Goal: Check status: Check status

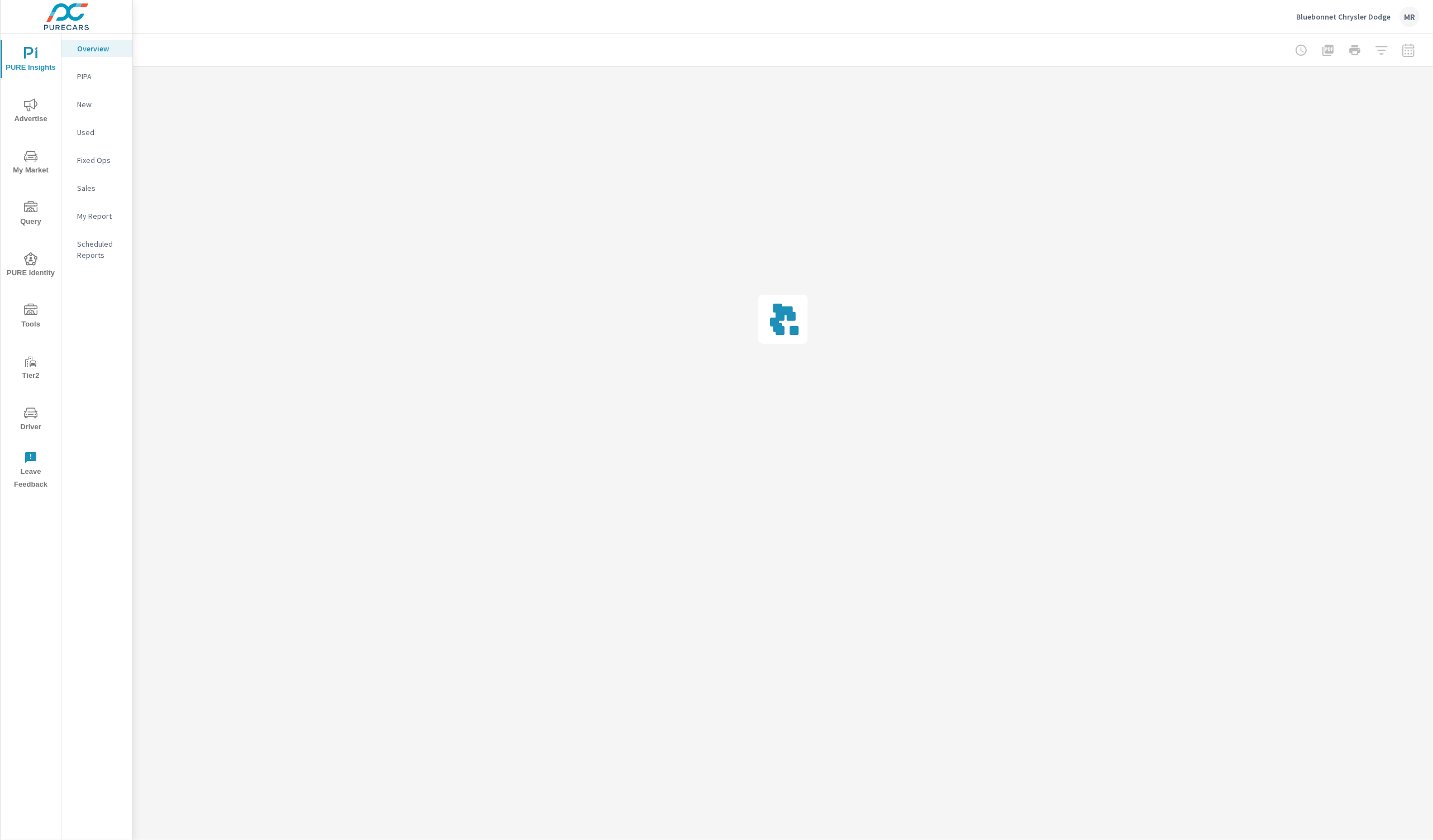
click at [25, 108] on icon "nav menu" at bounding box center [31, 105] width 13 height 13
click at [84, 244] on p "PureCars TV" at bounding box center [100, 244] width 47 height 11
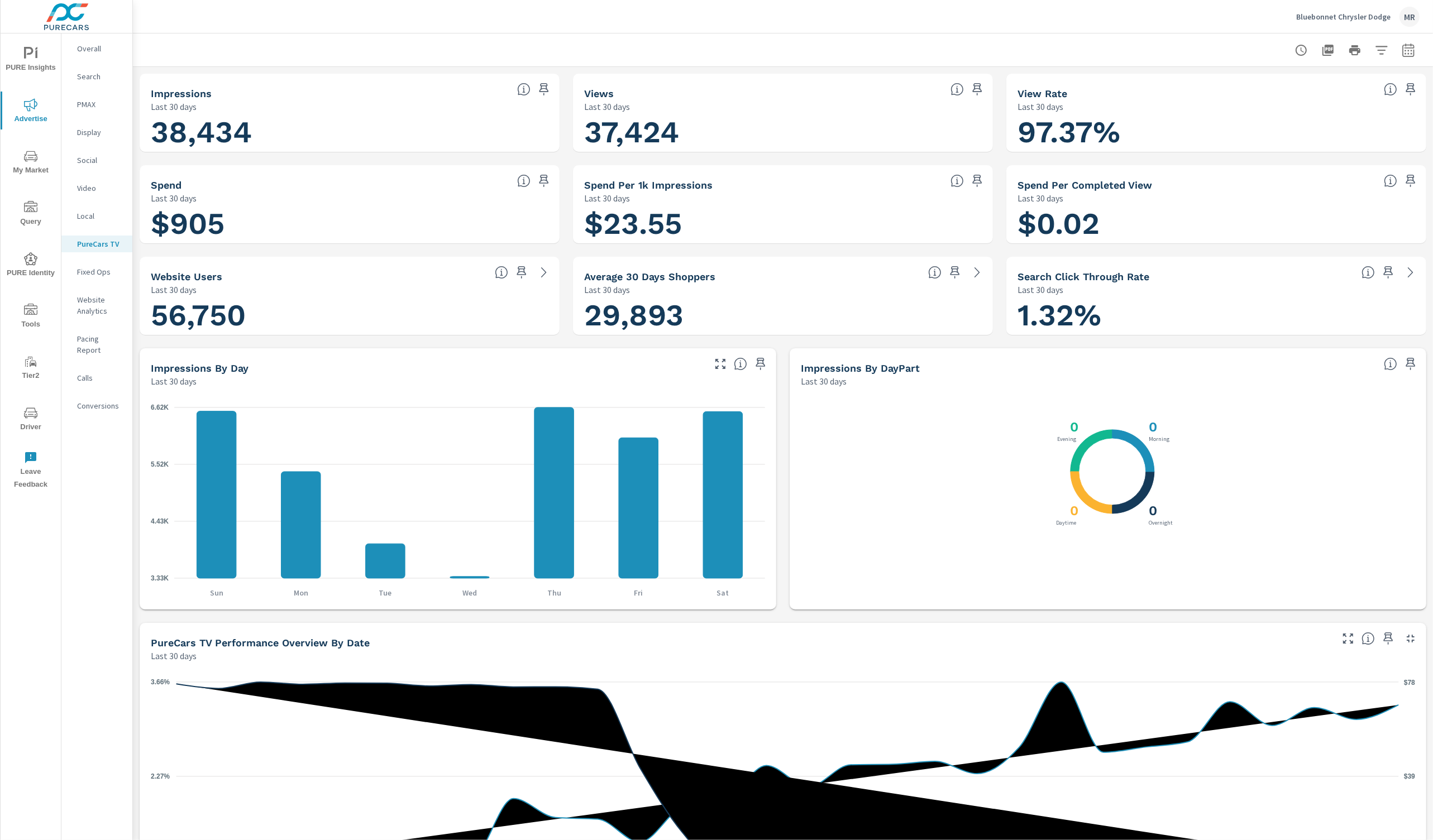
click at [1330, 19] on p "Bluebonnet Chrysler Dodge" at bounding box center [1344, 17] width 94 height 10
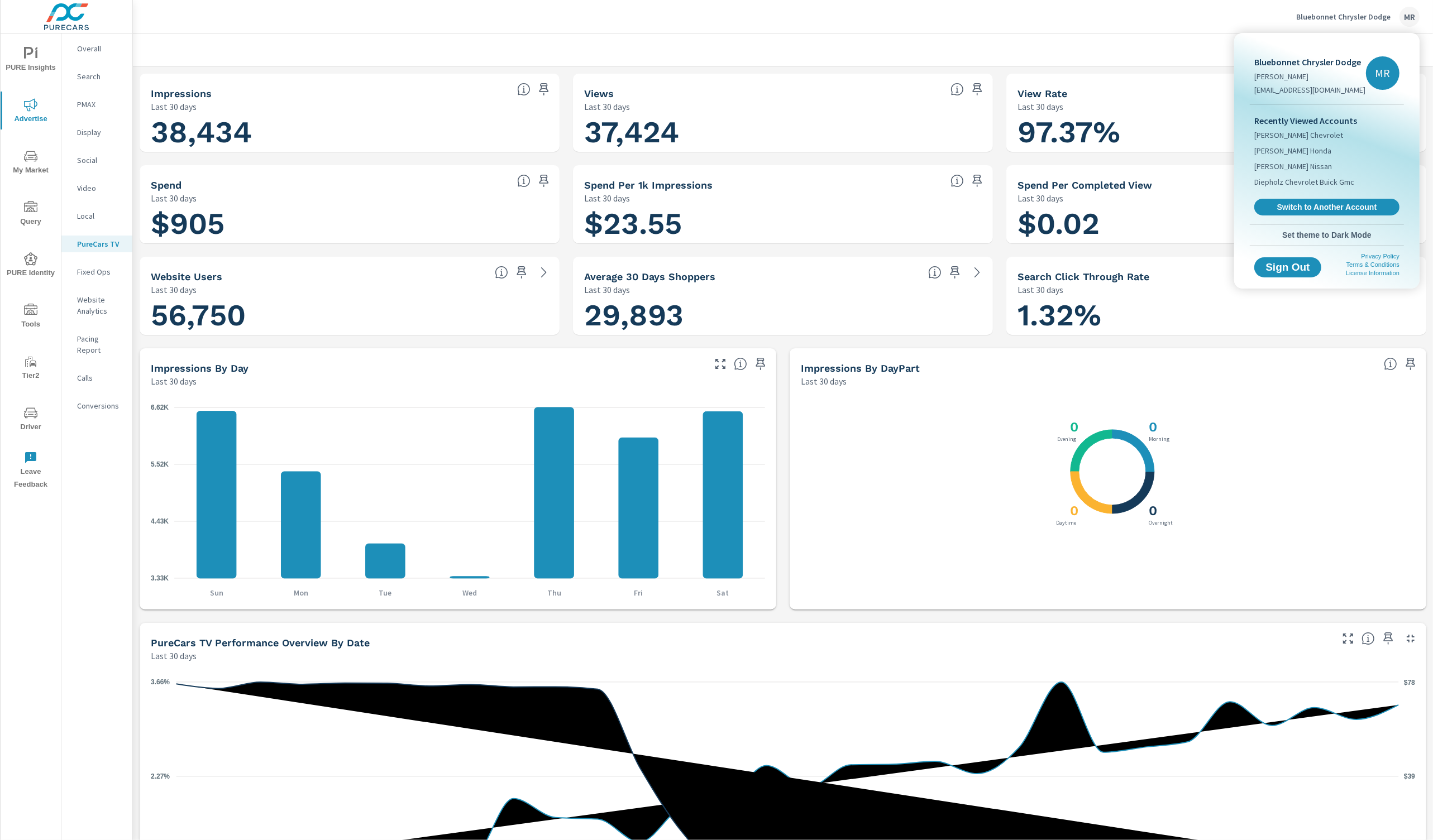
click at [1131, 43] on div at bounding box center [716, 420] width 1433 height 840
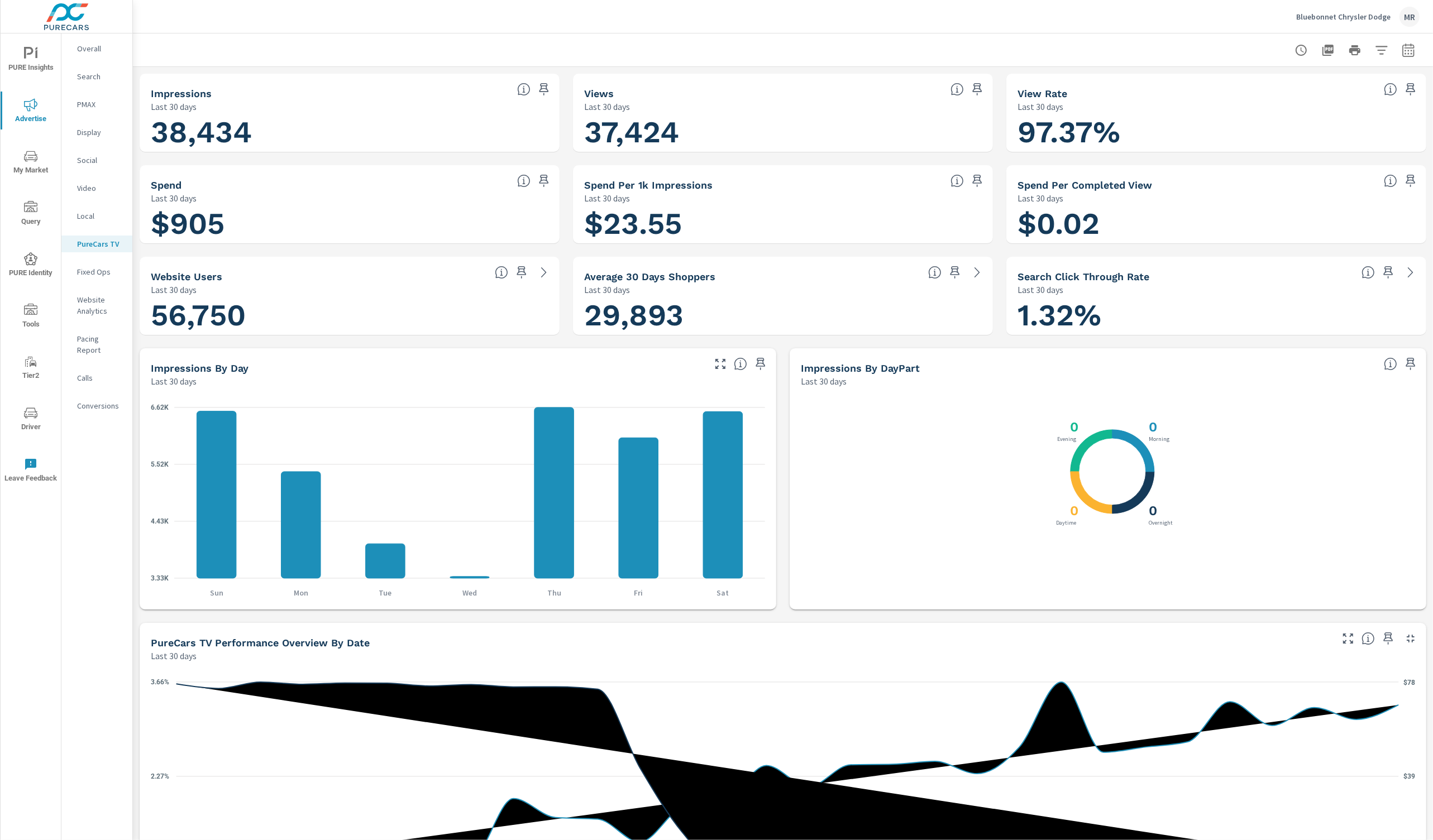
click at [1402, 41] on button "button" at bounding box center [1408, 50] width 22 height 22
click at [1291, 94] on select "Custom Yesterday Last week Last 7 days Last 14 days Last 30 days Last 45 days L…" at bounding box center [1319, 96] width 112 height 22
click at [1263, 85] on select "Custom Yesterday Last week Last 7 days Last 14 days Last 30 days Last 45 days L…" at bounding box center [1319, 96] width 112 height 22
select select "Last month"
click at [1300, 165] on button "Apply" at bounding box center [1295, 158] width 70 height 29
